Goal: Information Seeking & Learning: Learn about a topic

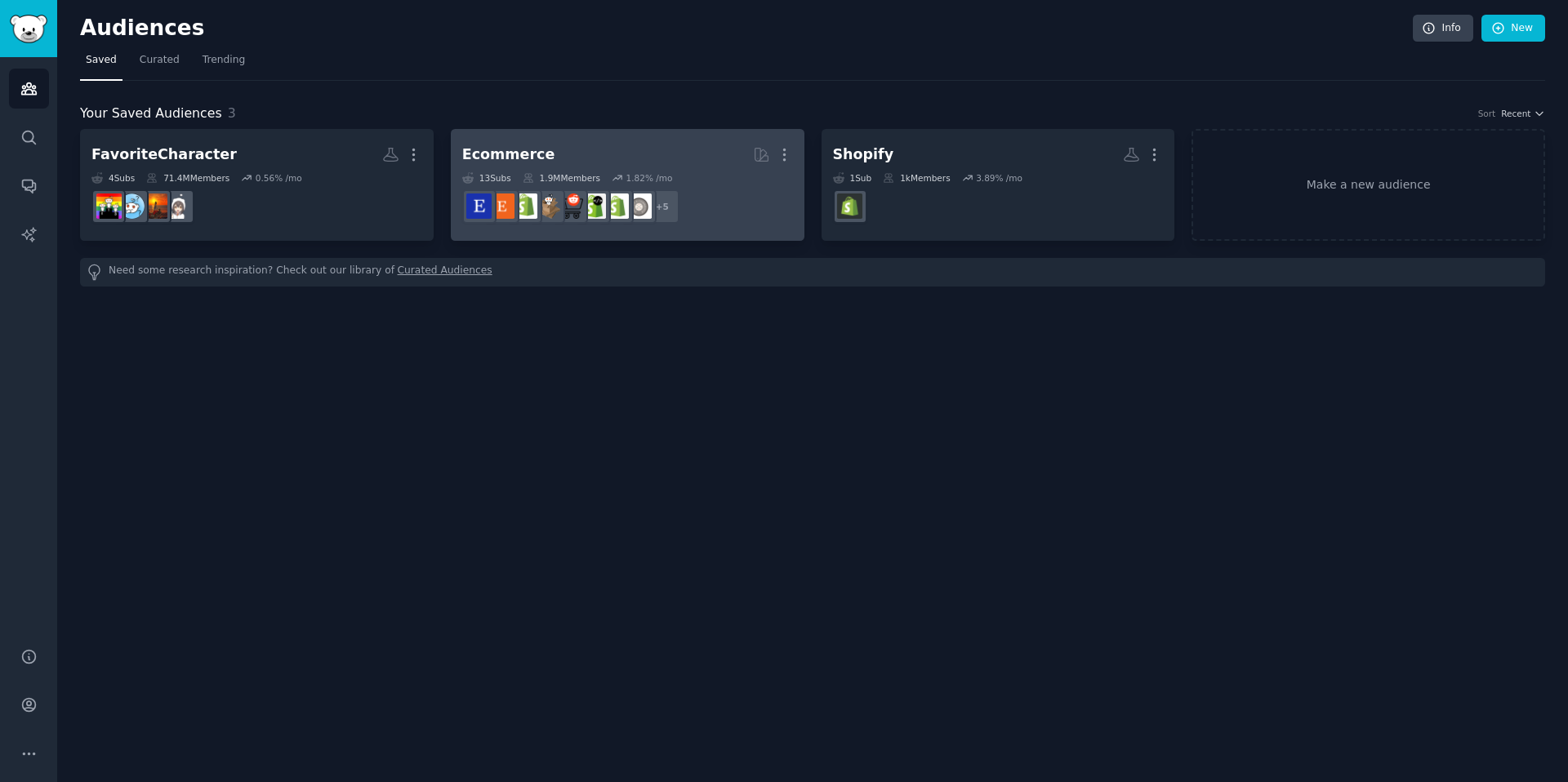
click at [753, 209] on dd "r/ecommerce + 5" at bounding box center [627, 206] width 331 height 46
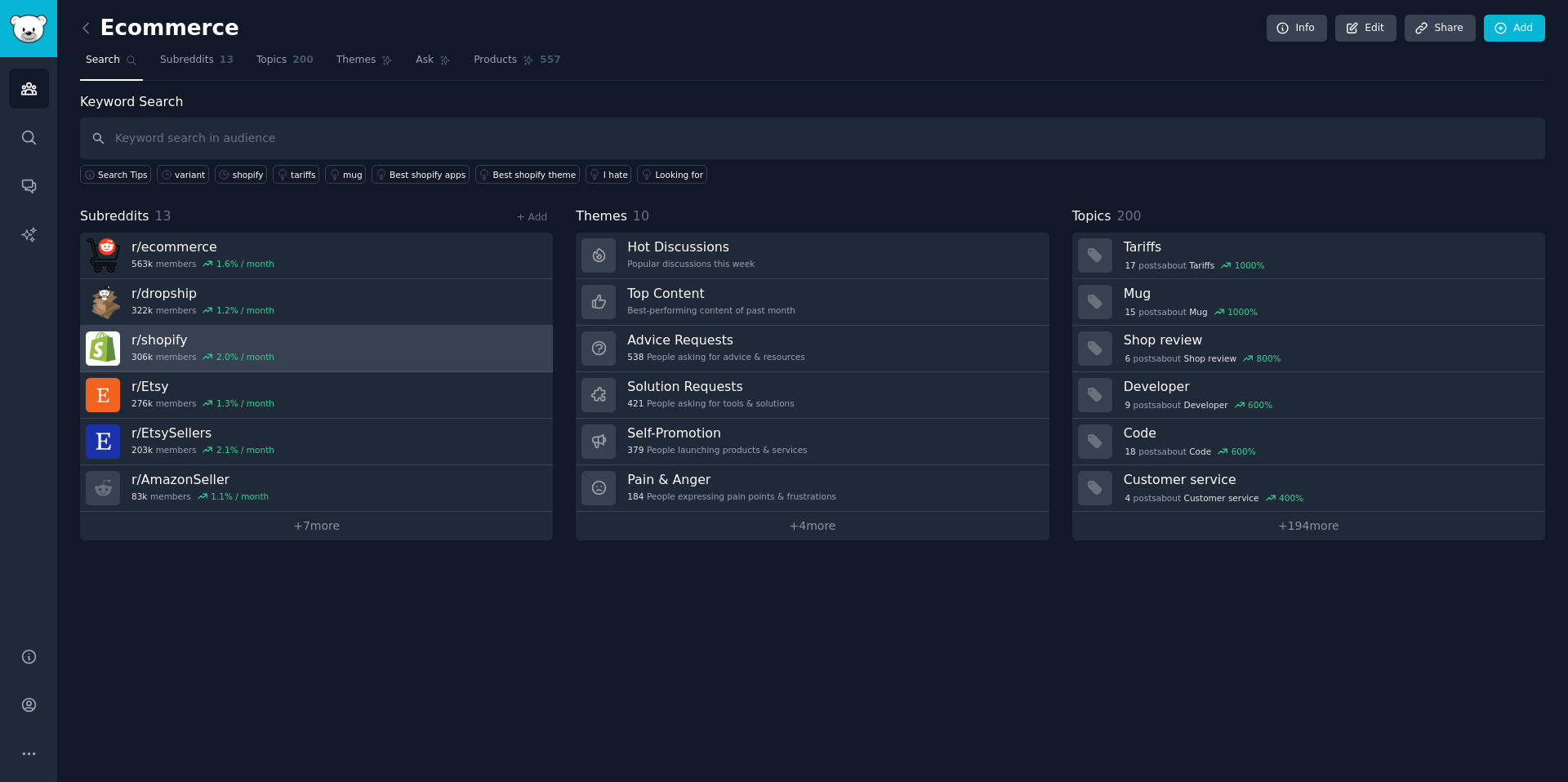
click at [346, 362] on link "r/ shopify 306k members 2.0 % / month" at bounding box center [317, 349] width 473 height 47
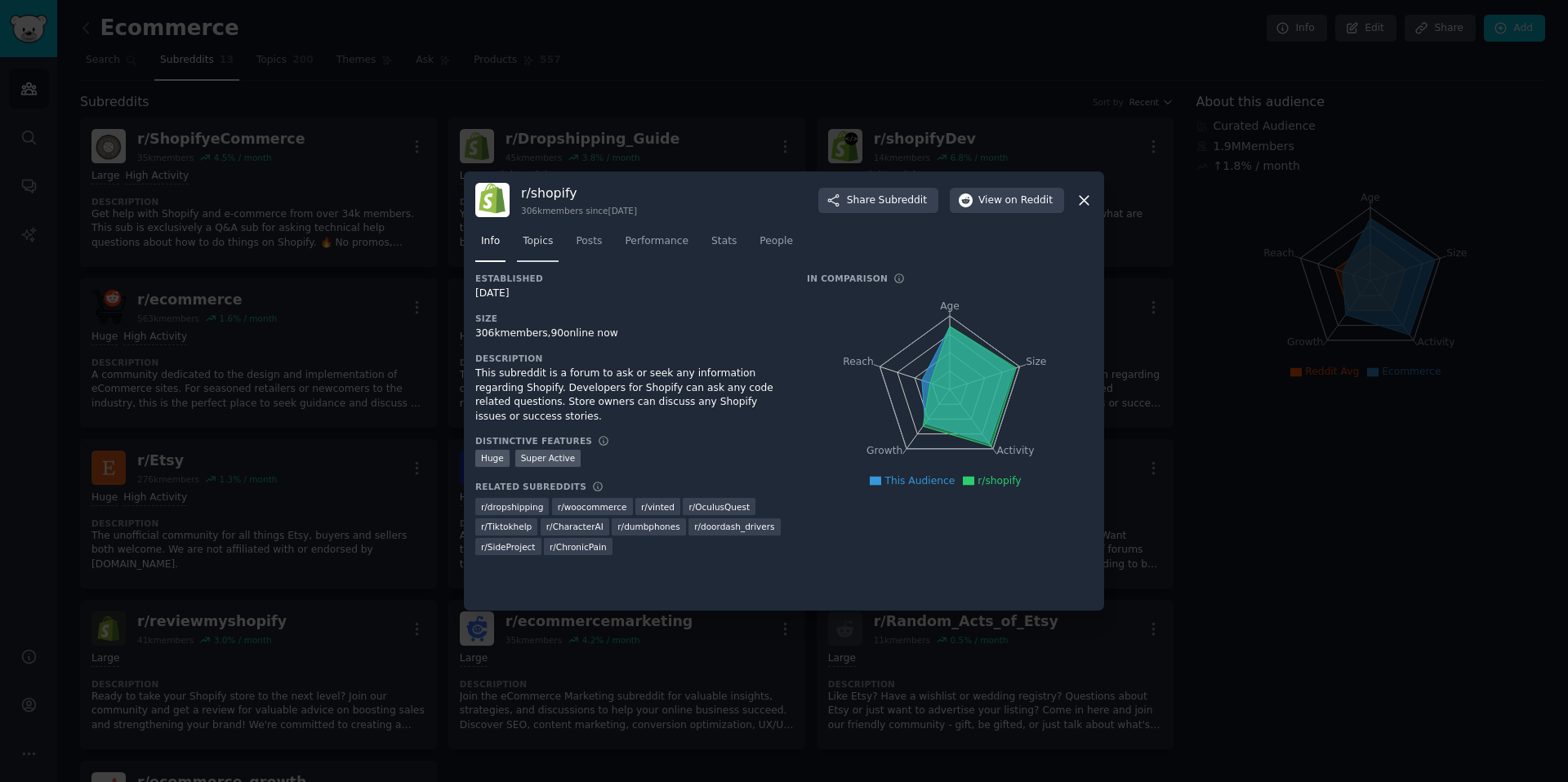
click at [556, 234] on link "Topics" at bounding box center [537, 246] width 42 height 34
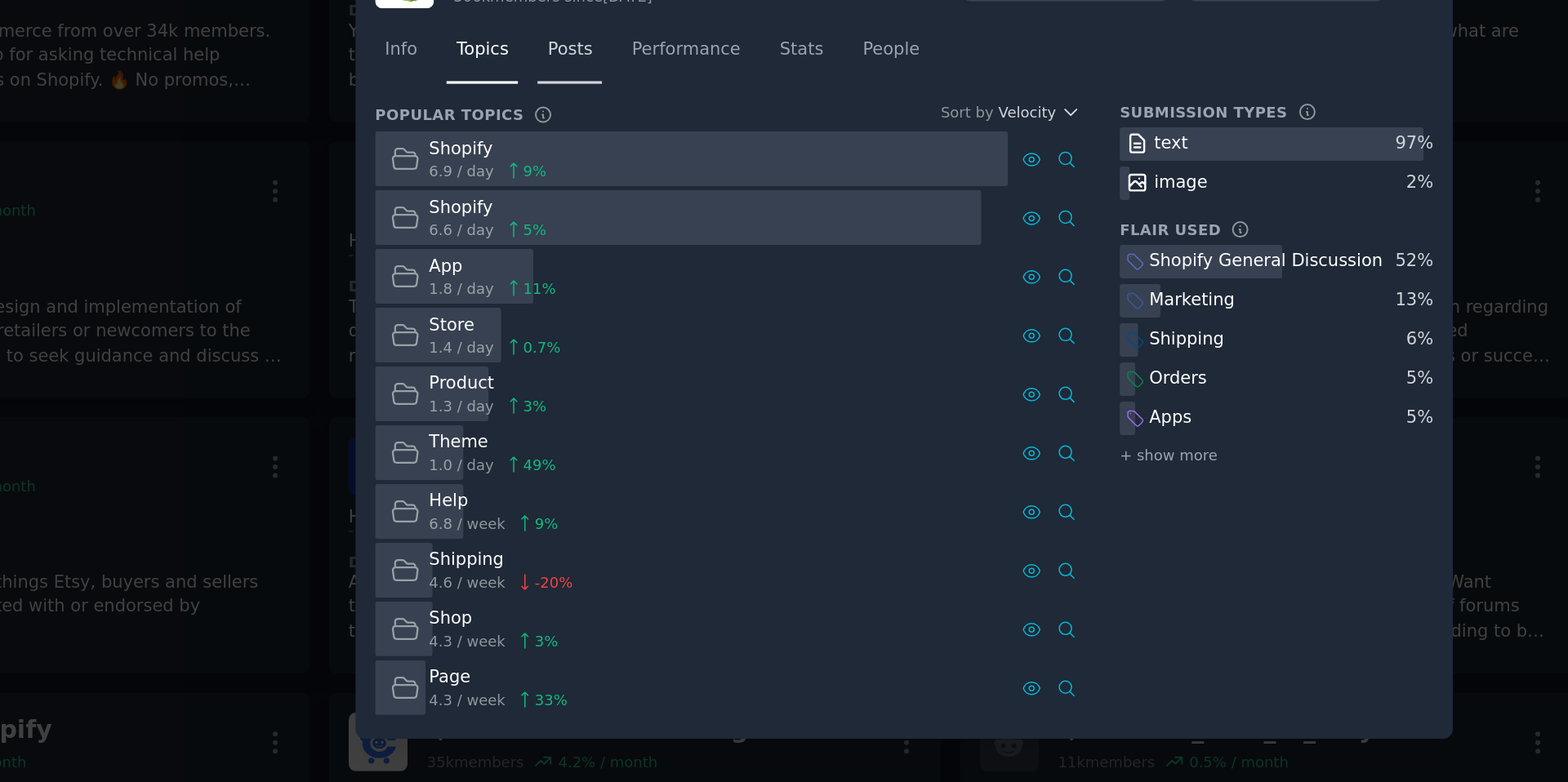
click at [591, 234] on link "Posts" at bounding box center [588, 229] width 37 height 34
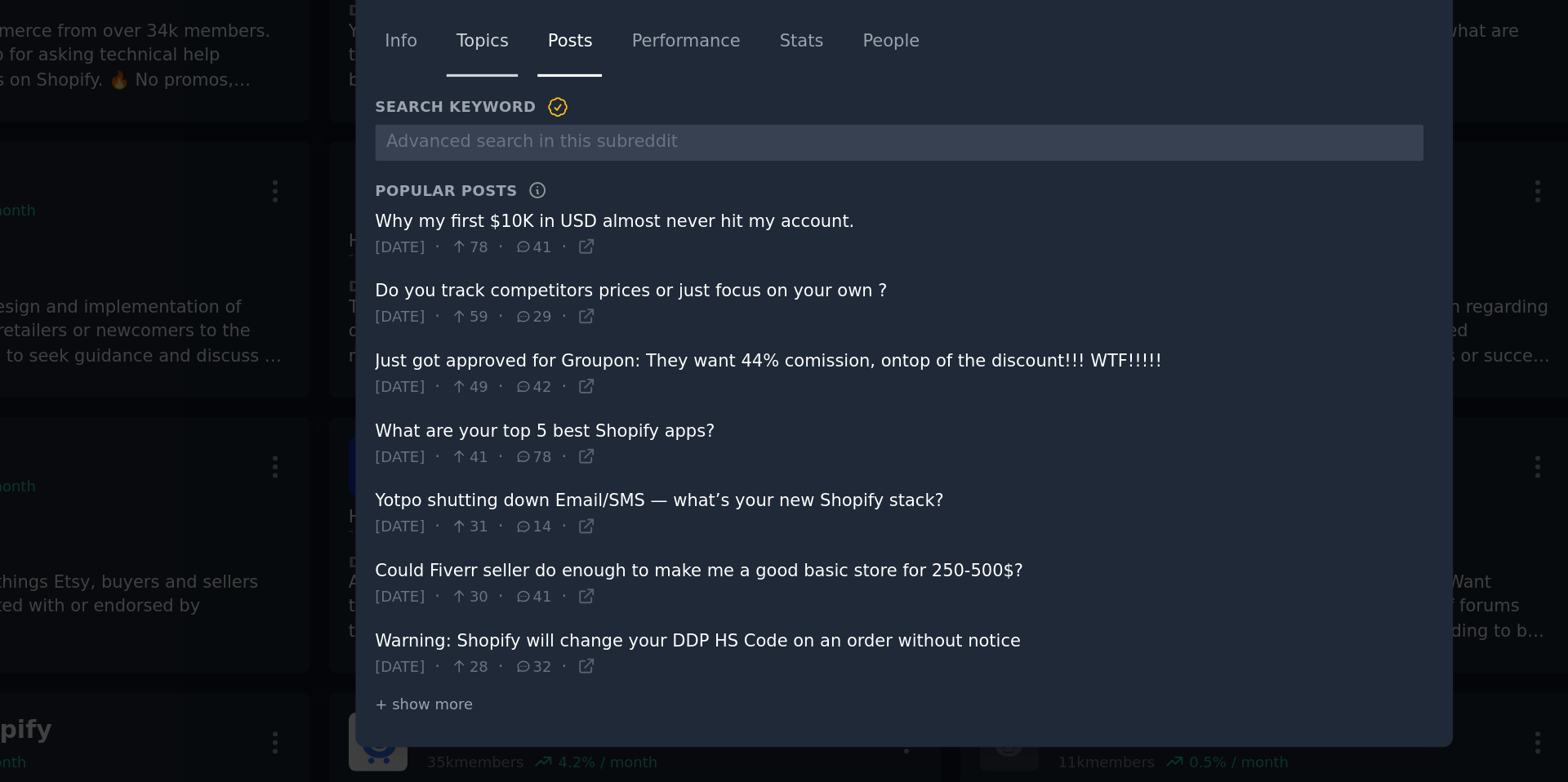
click at [542, 213] on span "Topics" at bounding box center [537, 221] width 30 height 15
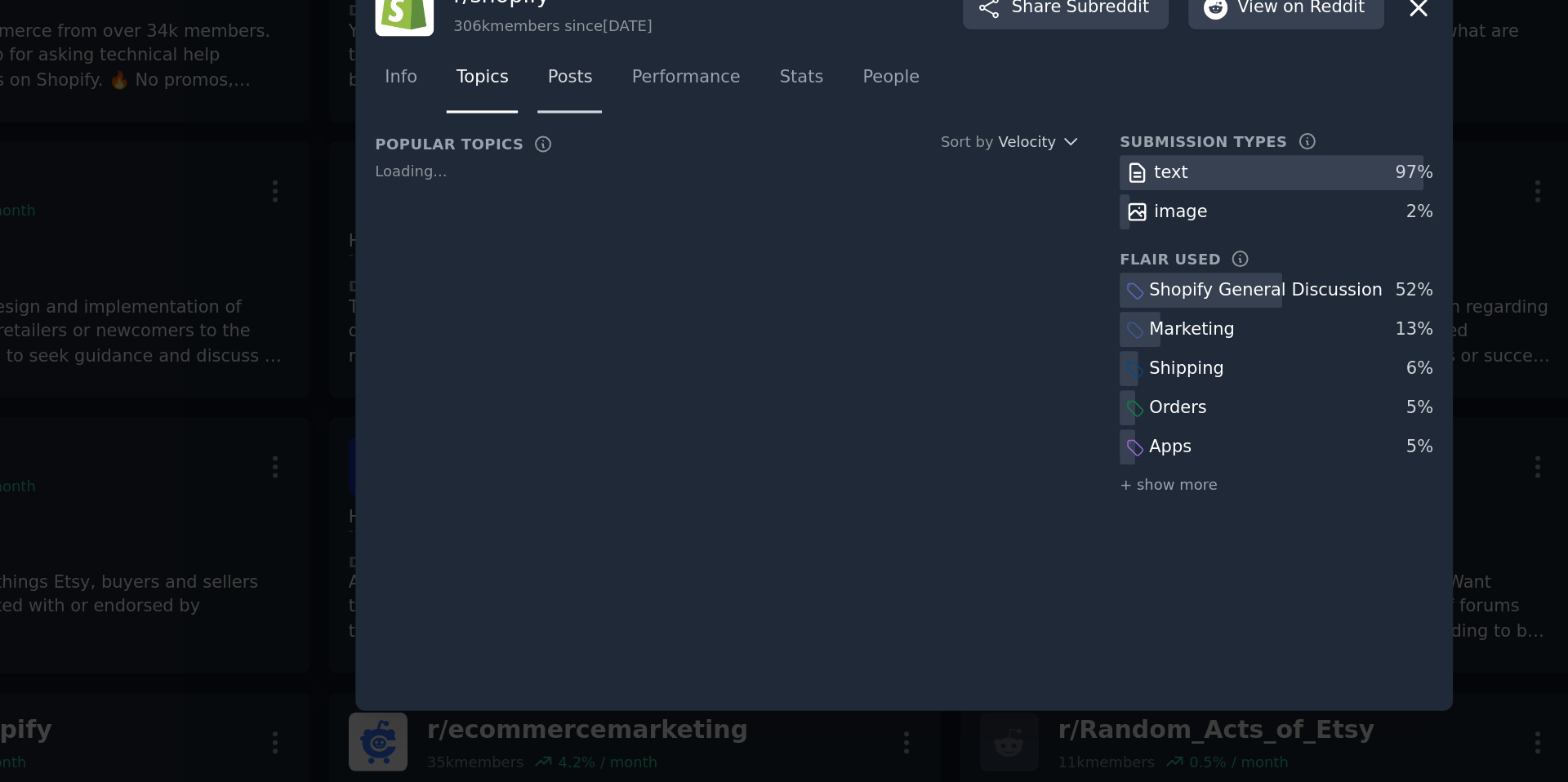
click at [590, 245] on span "Posts" at bounding box center [588, 242] width 26 height 15
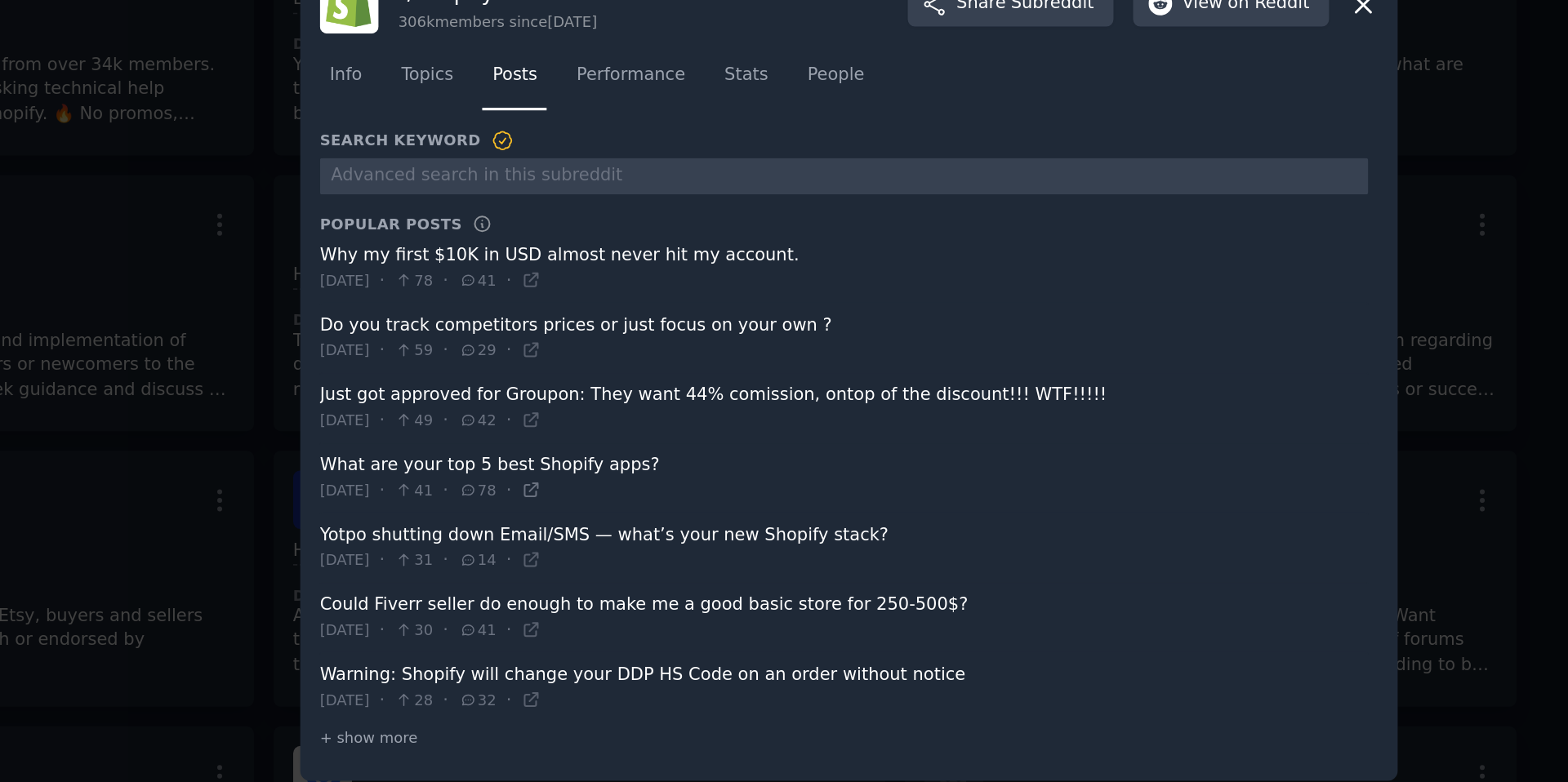
click at [604, 463] on icon at bounding box center [599, 462] width 11 height 11
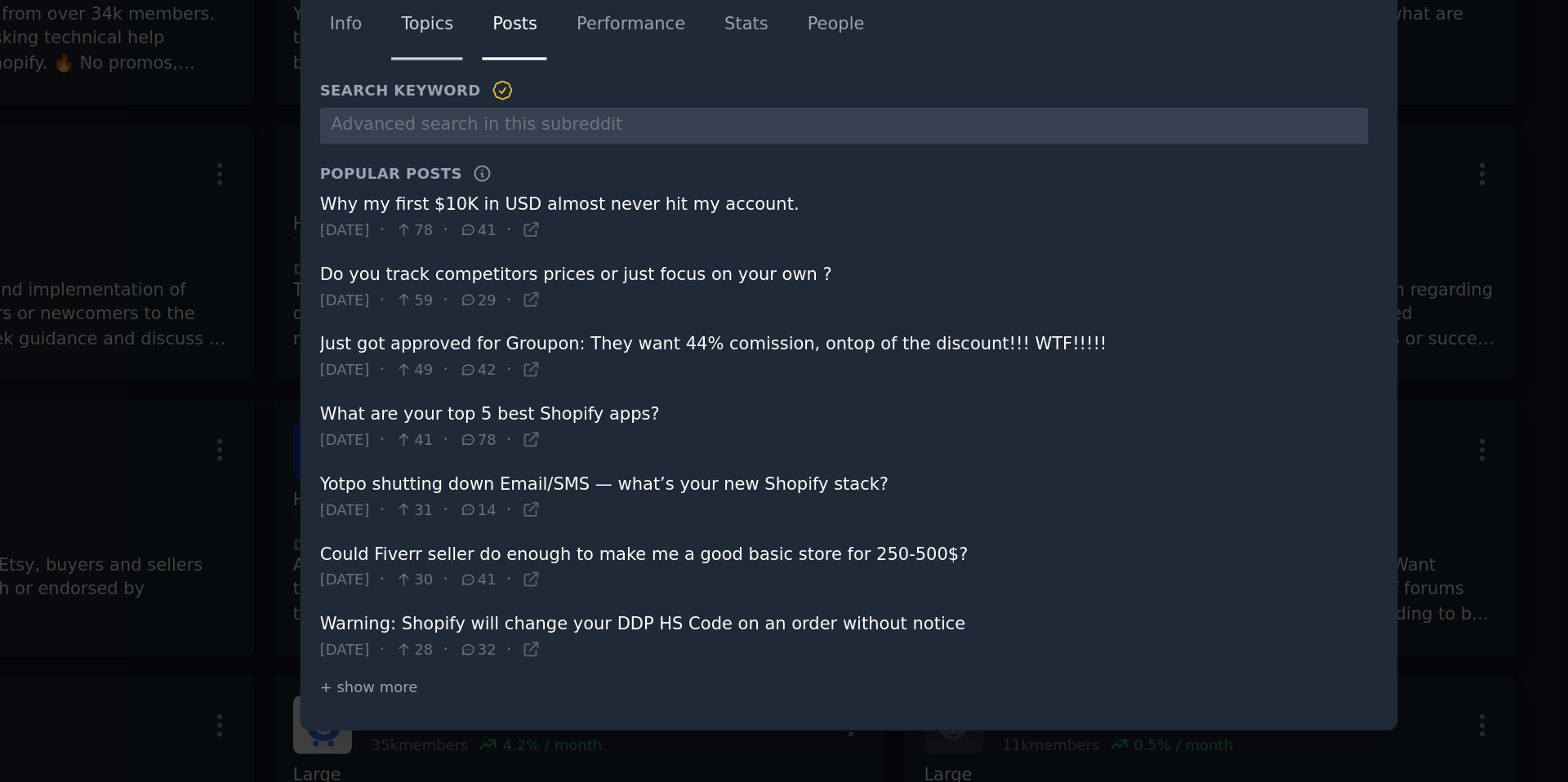
click at [546, 222] on span "Topics" at bounding box center [537, 221] width 30 height 15
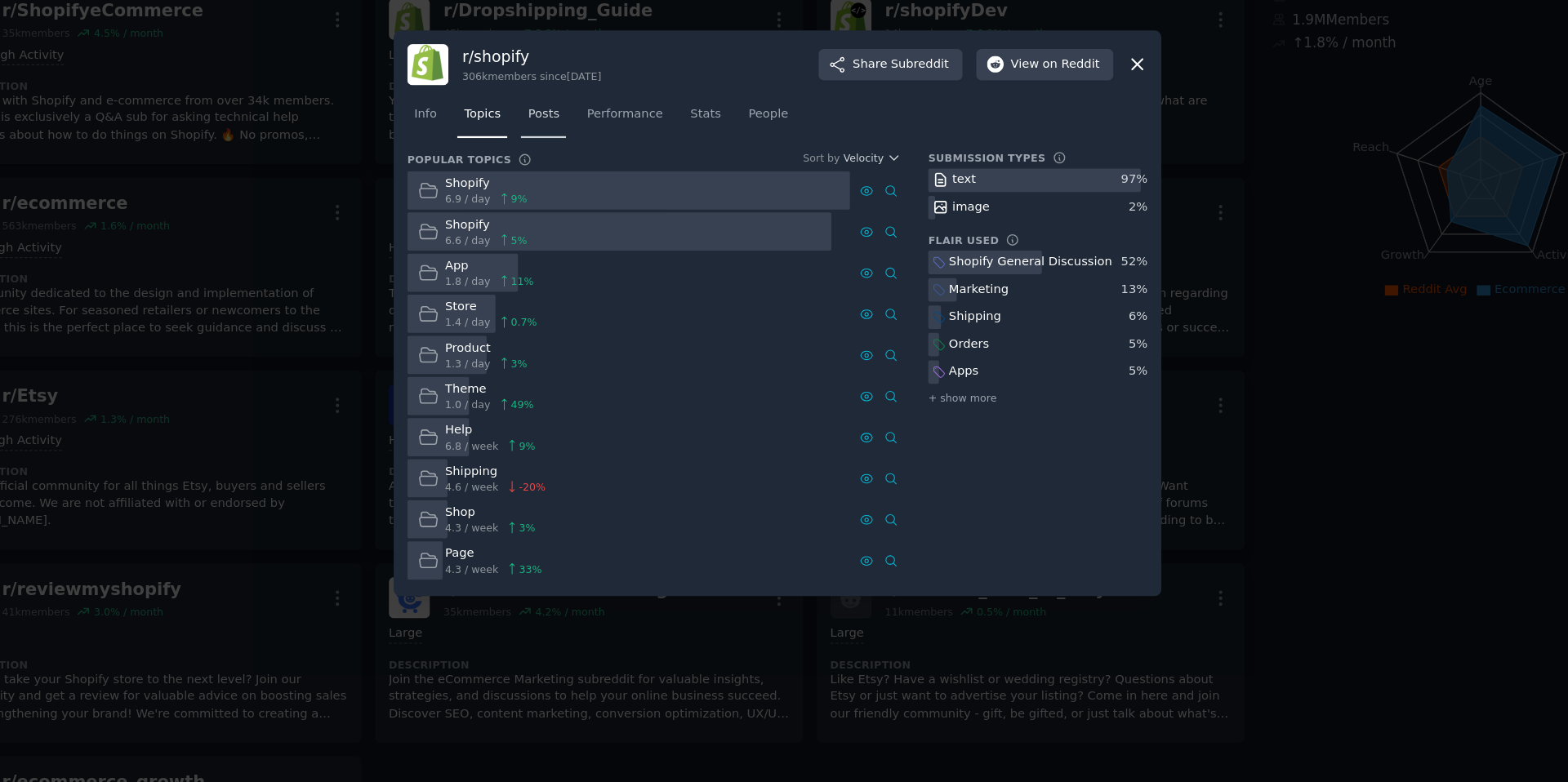
click at [594, 237] on link "Posts" at bounding box center [588, 229] width 37 height 34
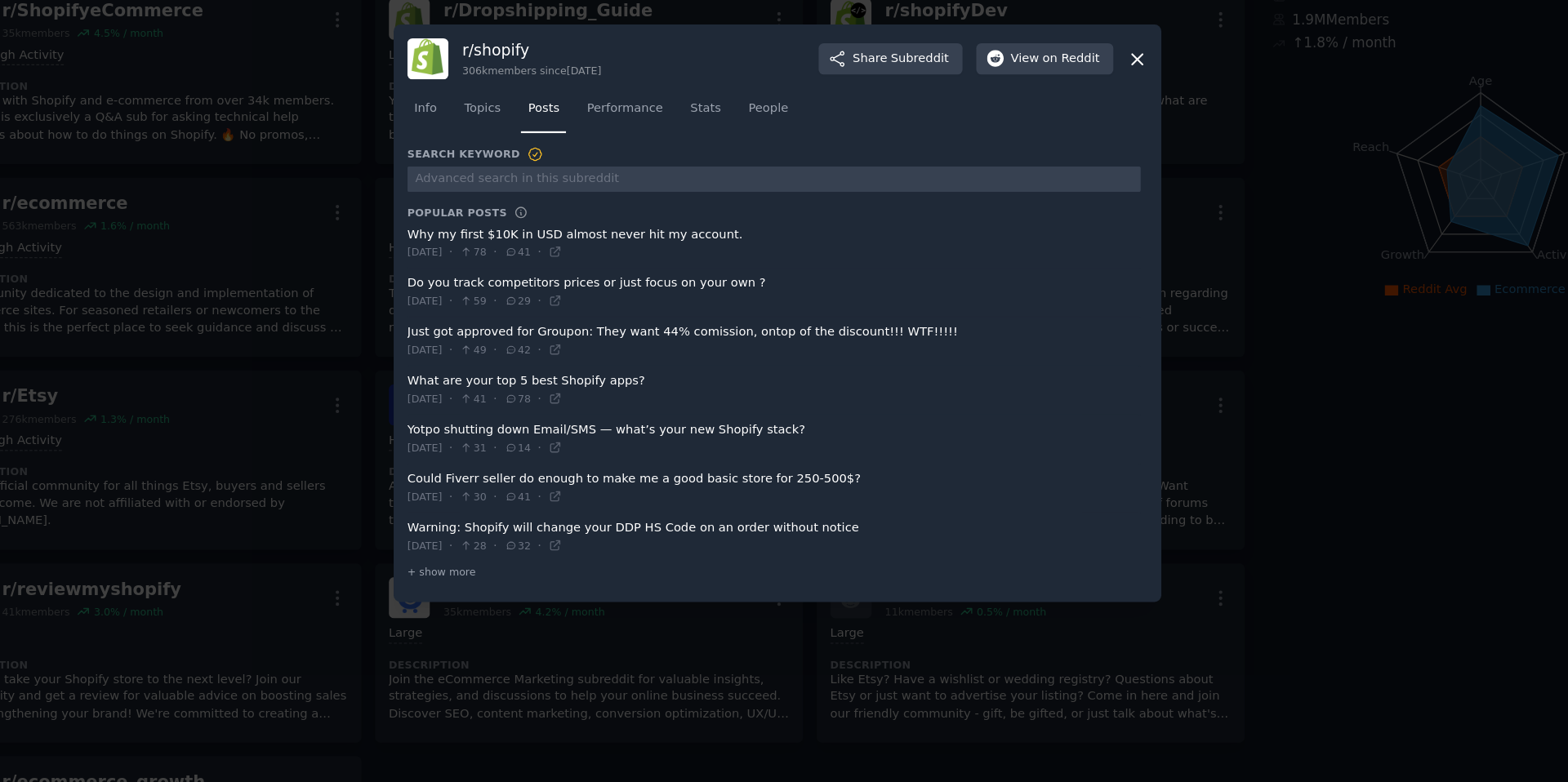
click at [548, 244] on div "Info Topics Posts Performance Stats People" at bounding box center [783, 223] width 617 height 56
click at [543, 218] on span "Topics" at bounding box center [537, 221] width 30 height 15
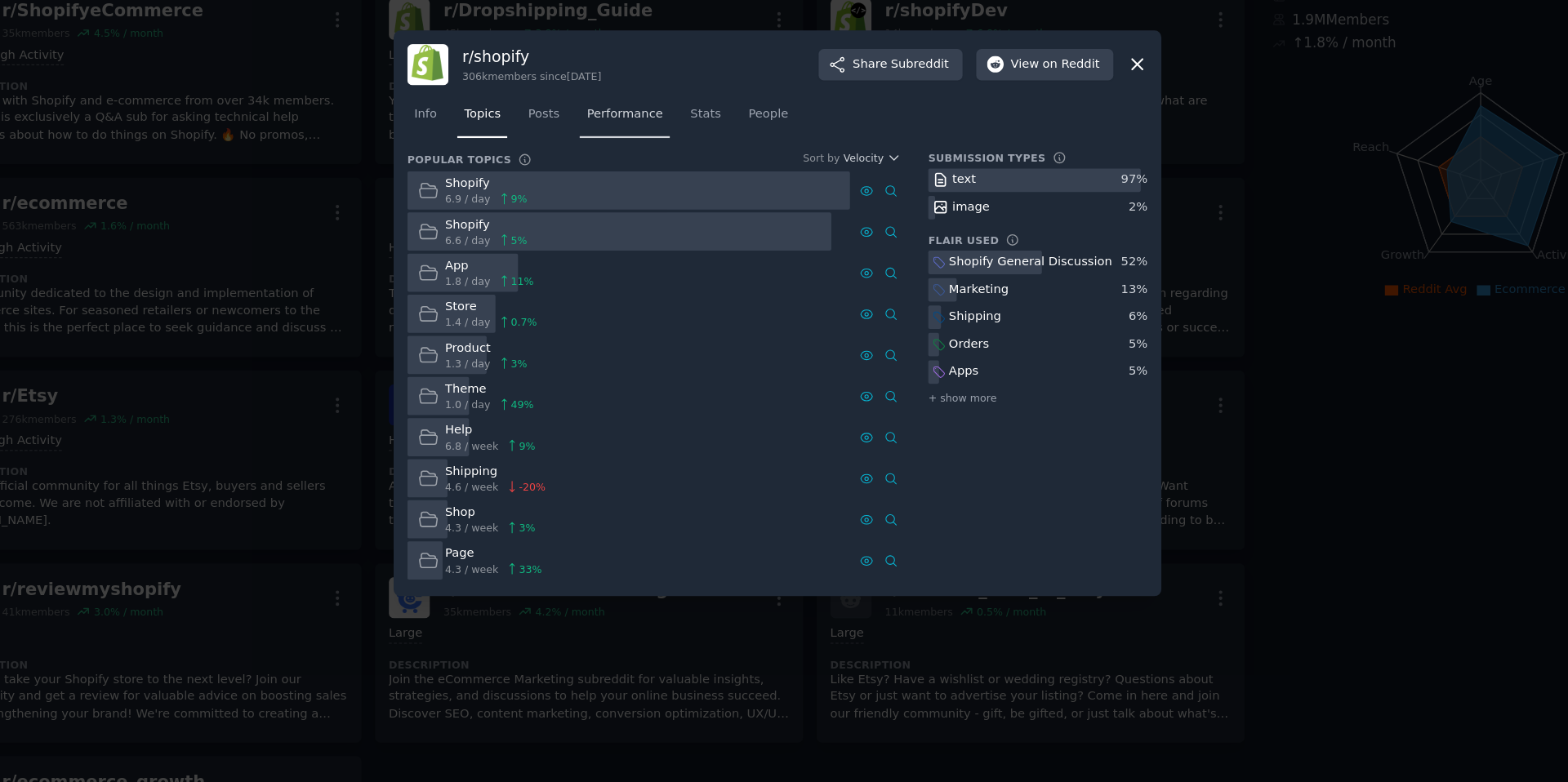
click at [664, 240] on link "Performance" at bounding box center [656, 229] width 75 height 34
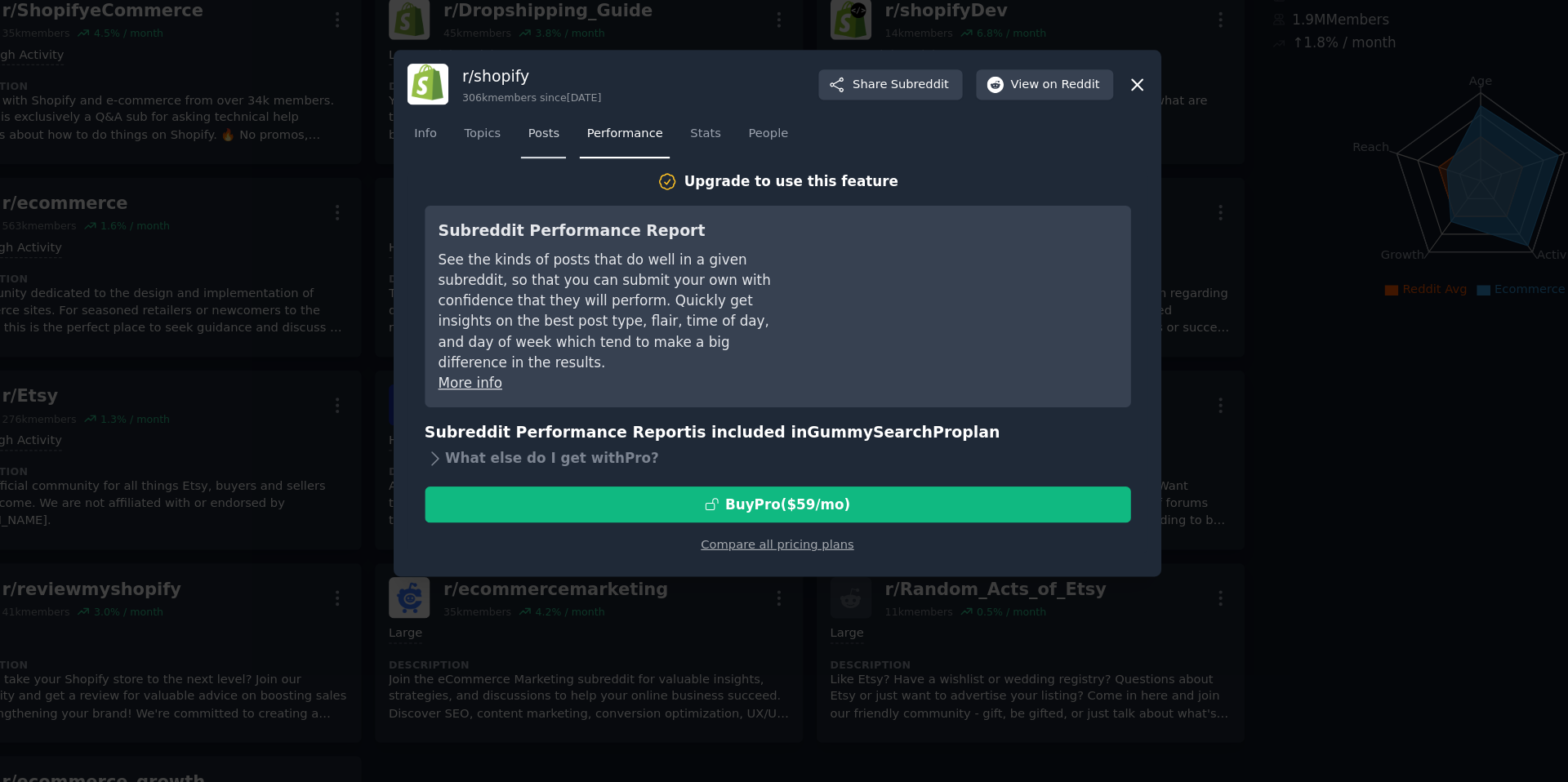
click at [602, 241] on span "Posts" at bounding box center [588, 242] width 26 height 15
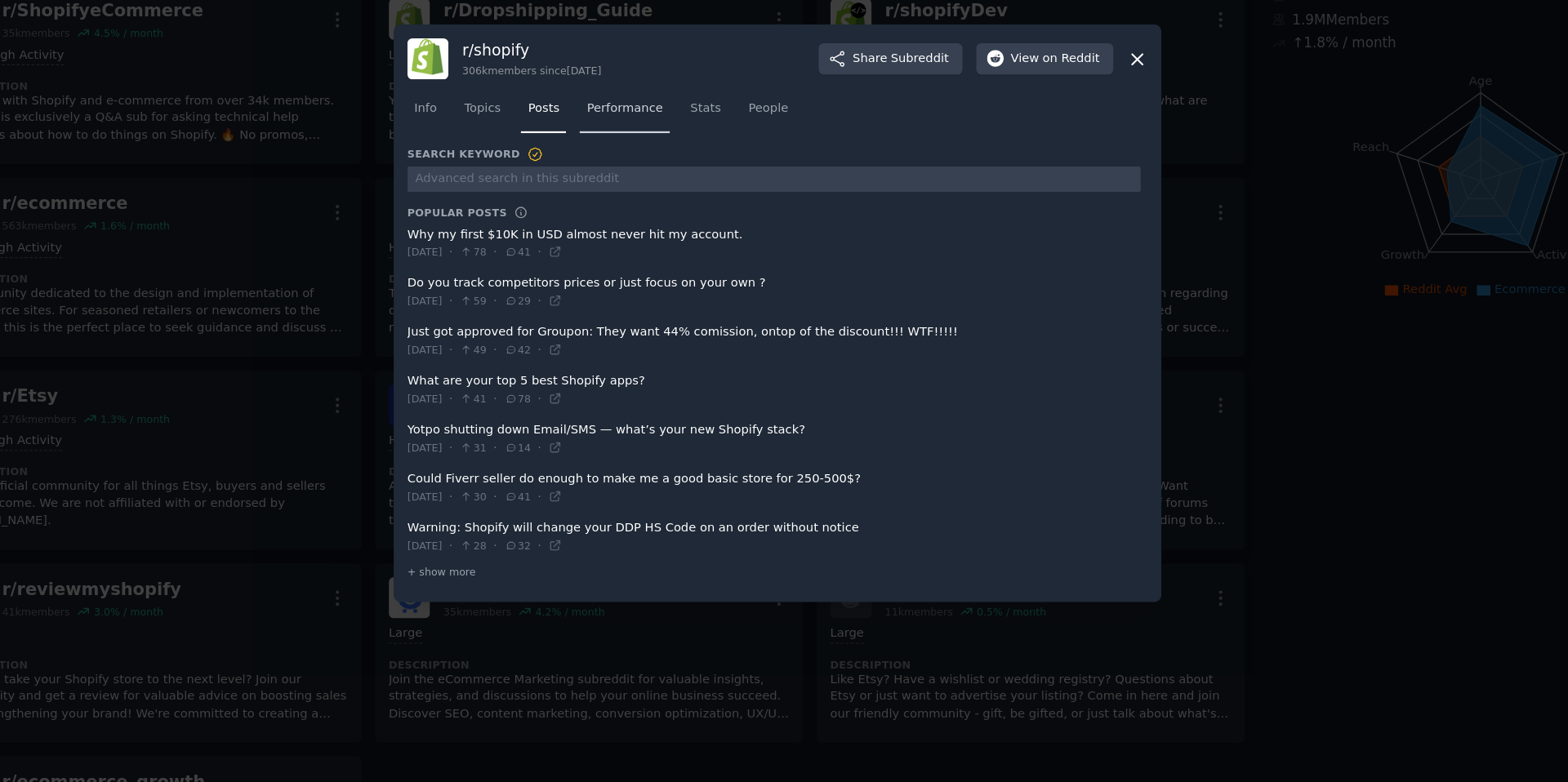
click at [663, 216] on span "Performance" at bounding box center [656, 221] width 63 height 15
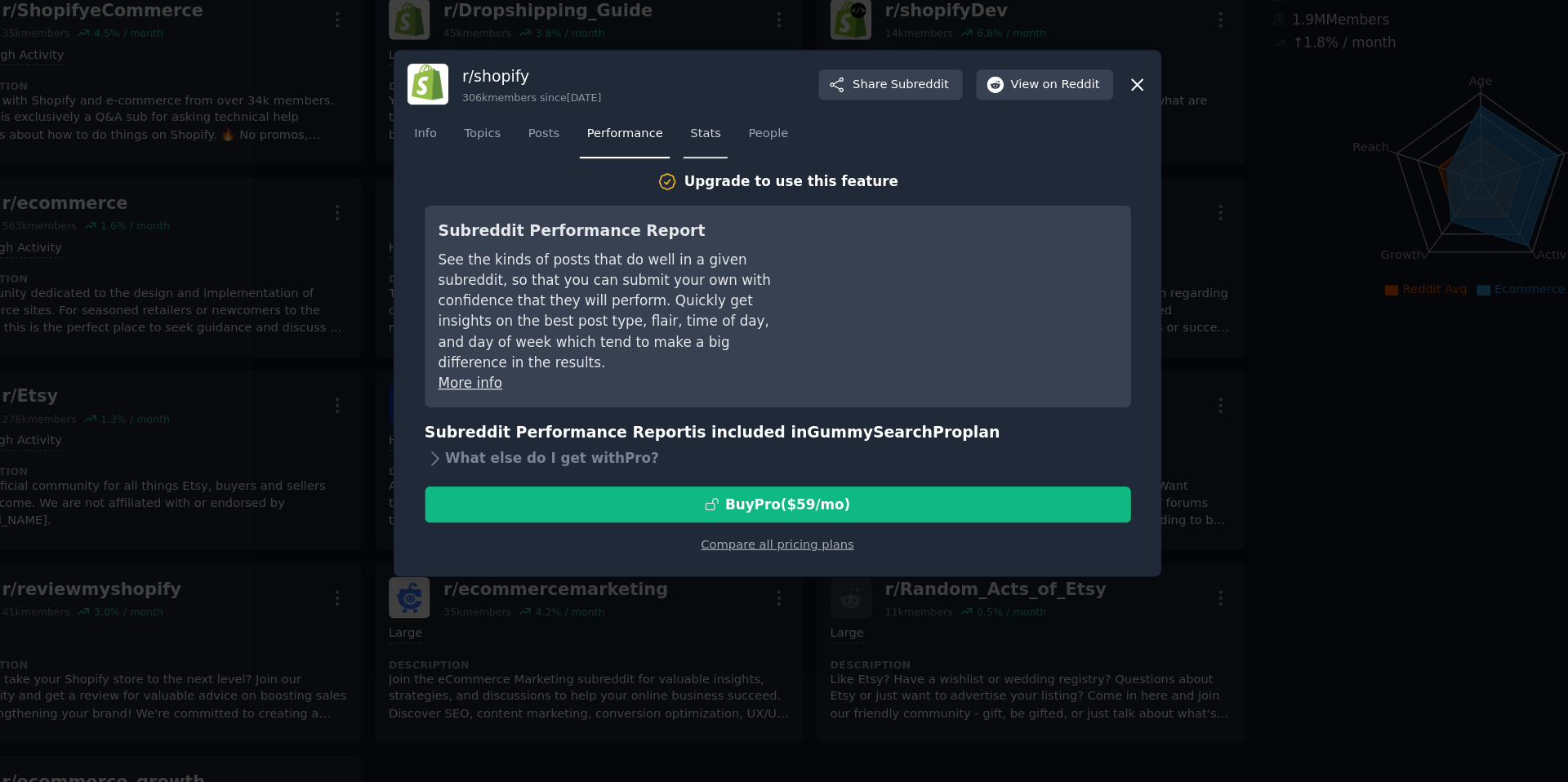
click at [707, 246] on link "Stats" at bounding box center [723, 246] width 36 height 34
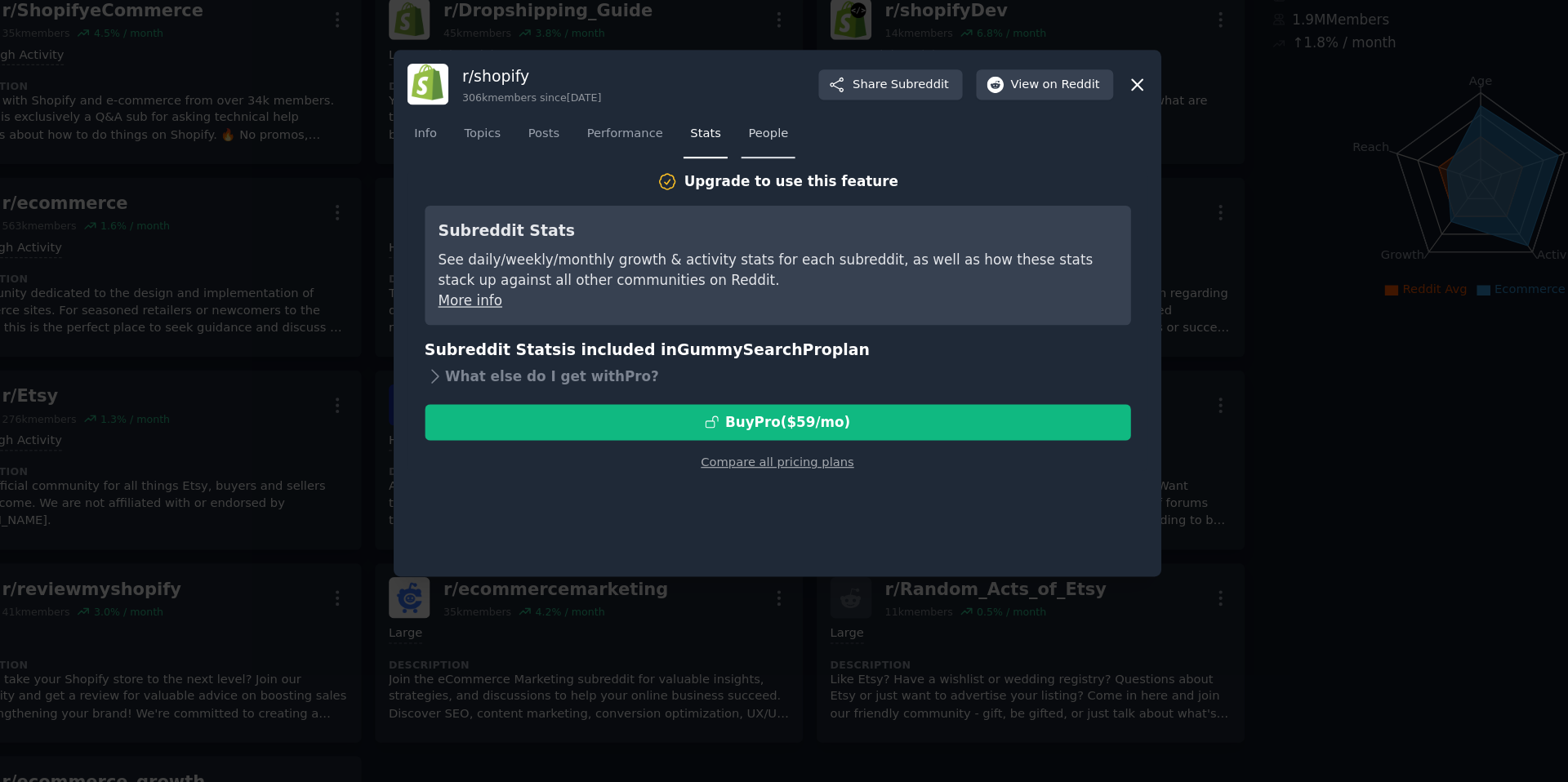
click at [768, 249] on span "People" at bounding box center [777, 242] width 34 height 15
click at [716, 253] on link "Stats" at bounding box center [723, 246] width 36 height 34
click at [674, 255] on link "Performance" at bounding box center [656, 246] width 75 height 34
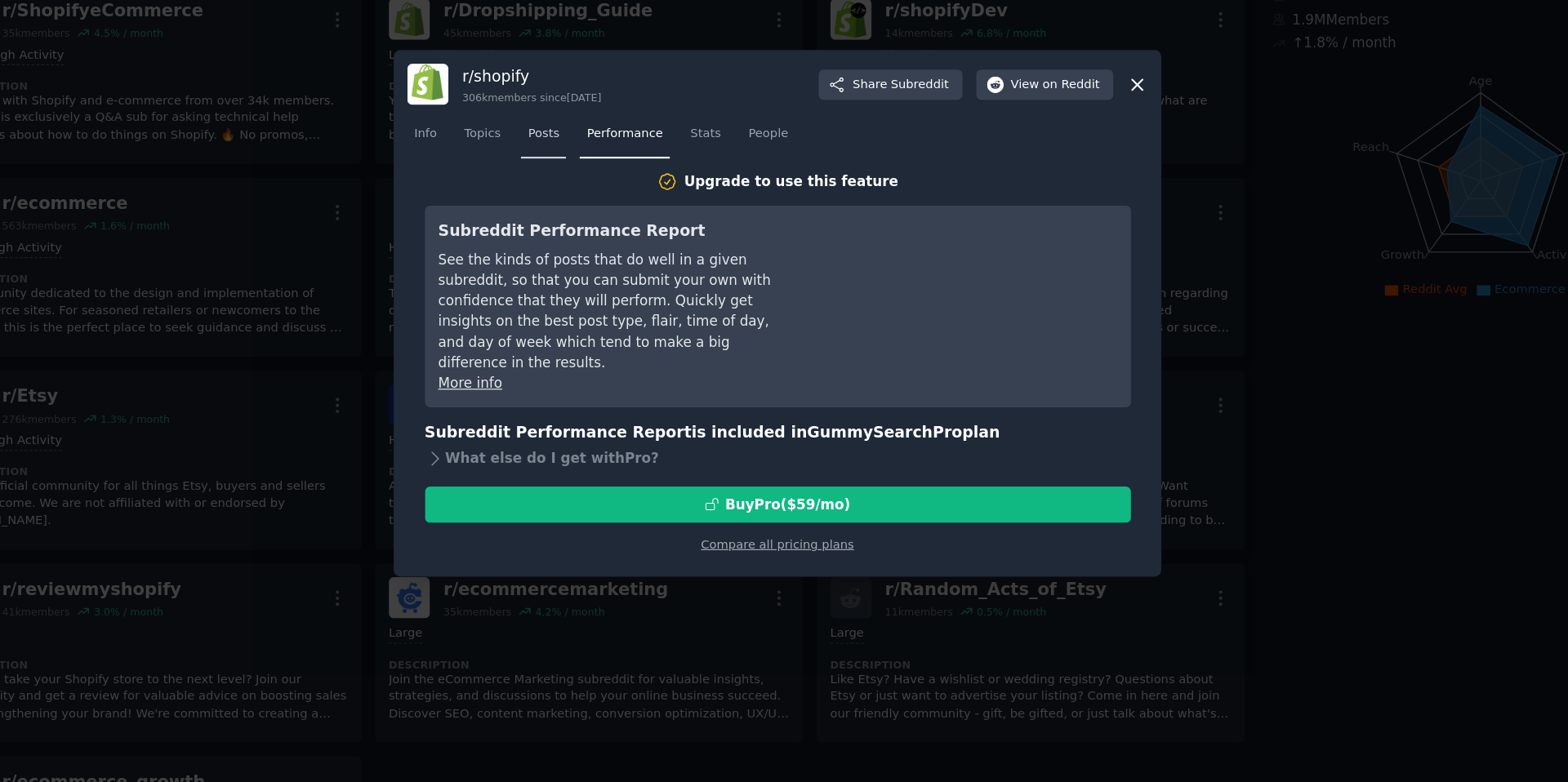
click at [594, 236] on span "Posts" at bounding box center [588, 242] width 26 height 15
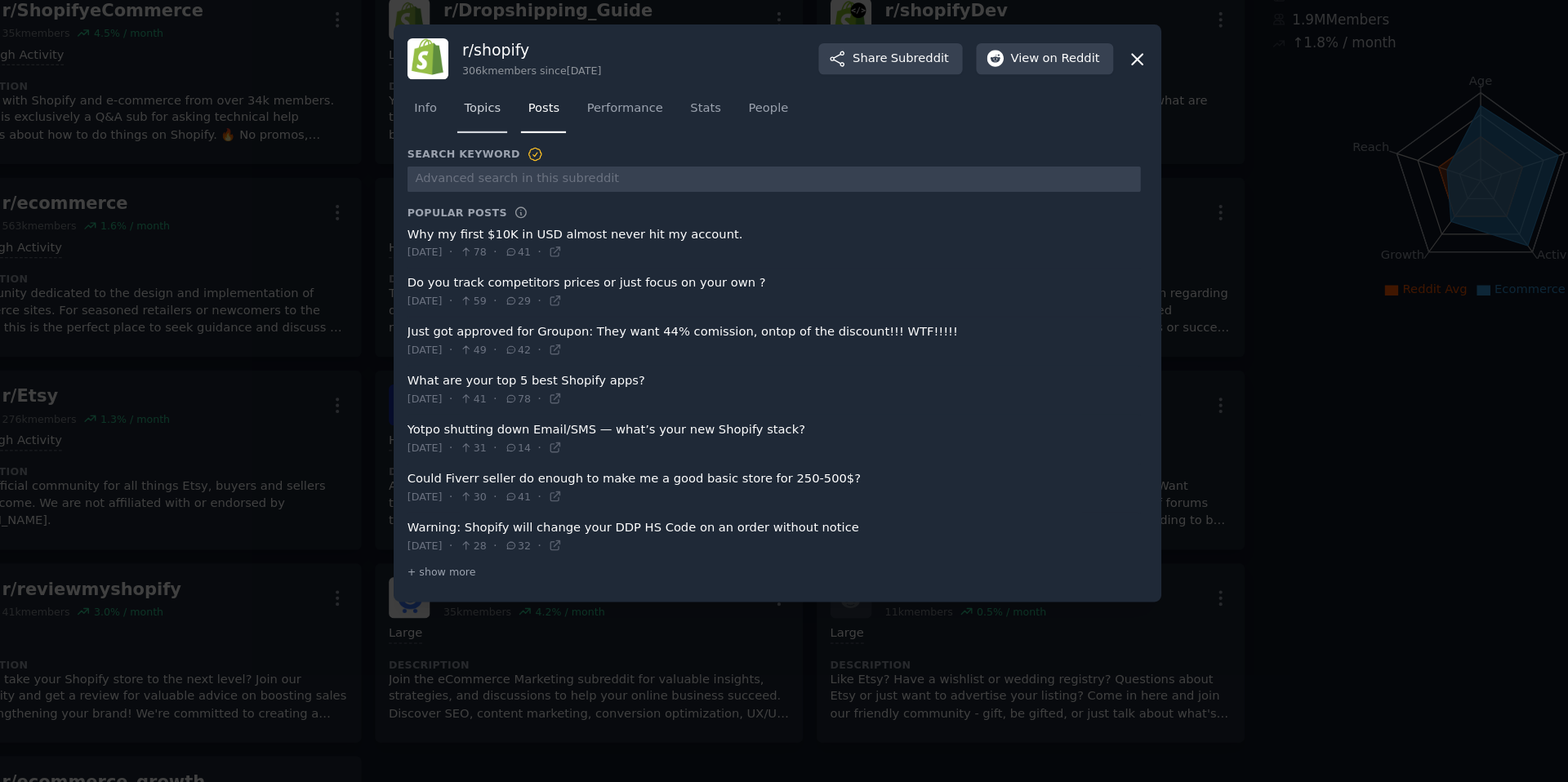
click at [546, 241] on div "Info Topics Posts Performance Stats People" at bounding box center [783, 223] width 617 height 56
click at [546, 237] on link "Topics" at bounding box center [537, 224] width 42 height 34
